Goal: Entertainment & Leisure: Consume media (video, audio)

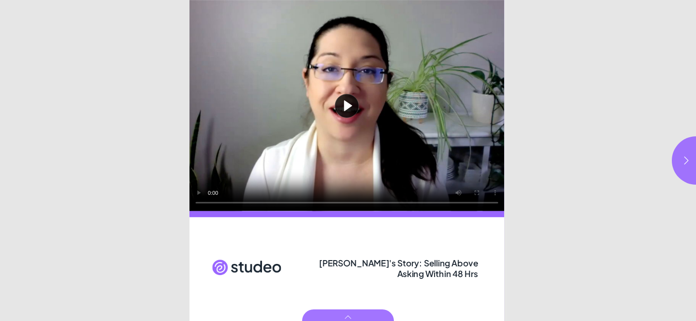
click at [348, 138] on button "Play video" at bounding box center [347, 105] width 315 height 211
click at [687, 145] on button "button" at bounding box center [696, 160] width 48 height 48
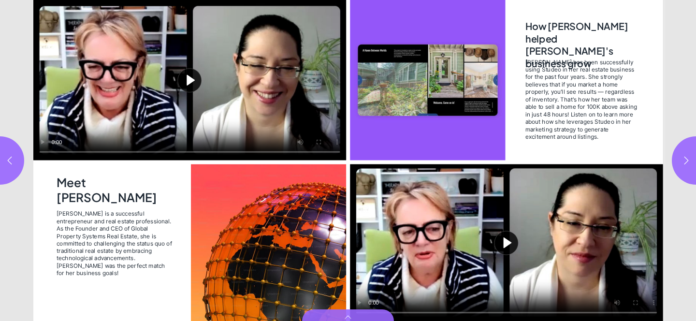
click at [194, 89] on button "Play video" at bounding box center [189, 80] width 313 height 161
click at [191, 78] on video "Video" at bounding box center [189, 80] width 313 height 161
click at [511, 238] on button "Play video" at bounding box center [506, 242] width 313 height 157
click at [514, 208] on video "Video" at bounding box center [506, 242] width 313 height 157
click at [682, 168] on button "button" at bounding box center [696, 160] width 48 height 48
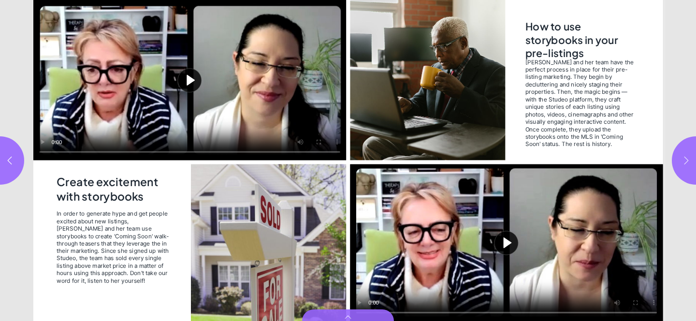
click at [691, 147] on button "button" at bounding box center [696, 160] width 48 height 48
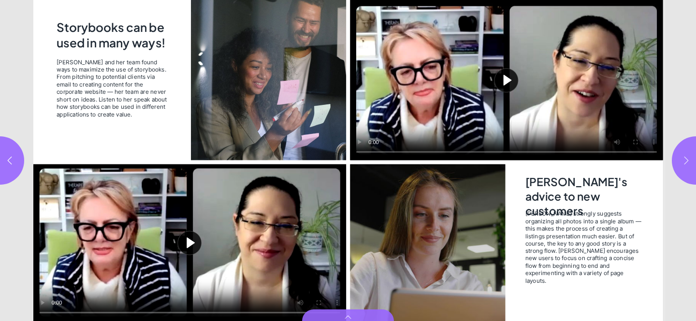
click at [690, 153] on button "button" at bounding box center [696, 160] width 48 height 48
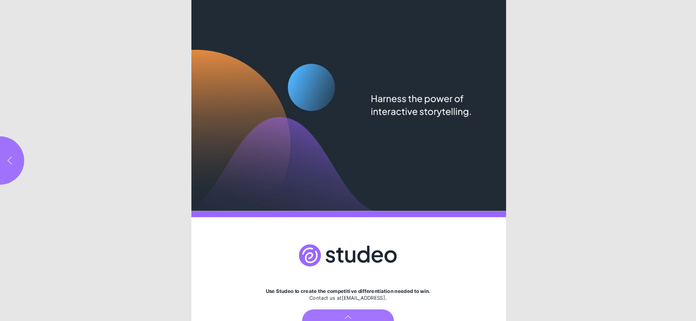
click at [16, 157] on button "button" at bounding box center [0, 160] width 48 height 48
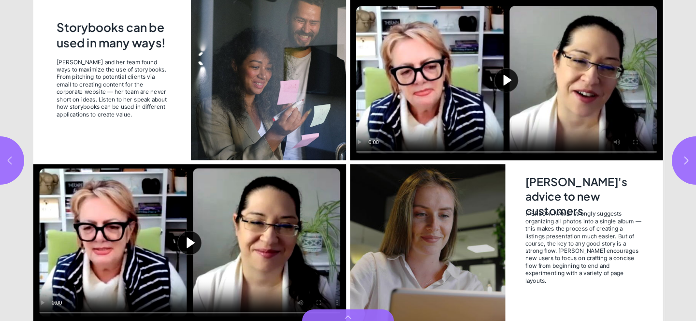
click at [10, 156] on icon "button" at bounding box center [10, 161] width 10 height 10
type input "***"
